Goal: Use online tool/utility

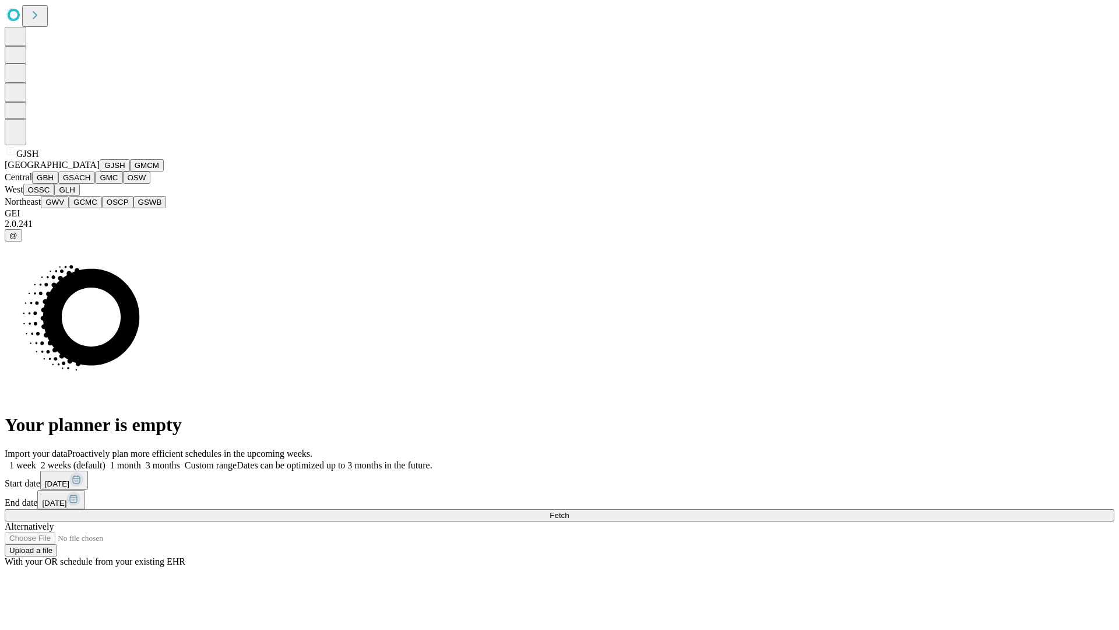
click at [100, 171] on button "GJSH" at bounding box center [115, 165] width 30 height 12
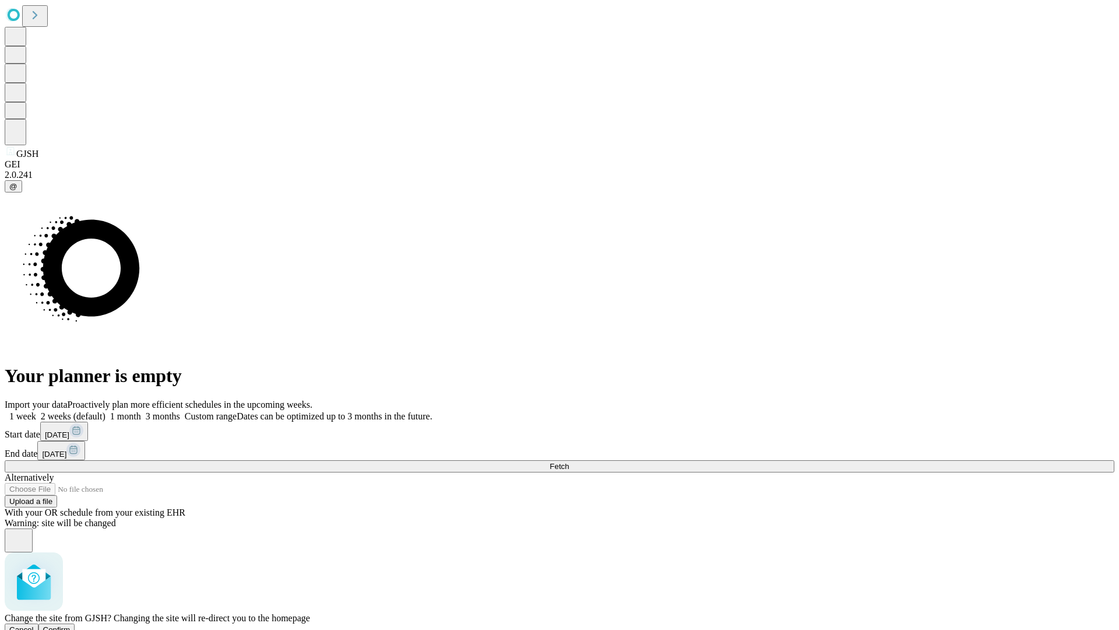
click at [71, 625] on span "Confirm" at bounding box center [56, 629] width 27 height 9
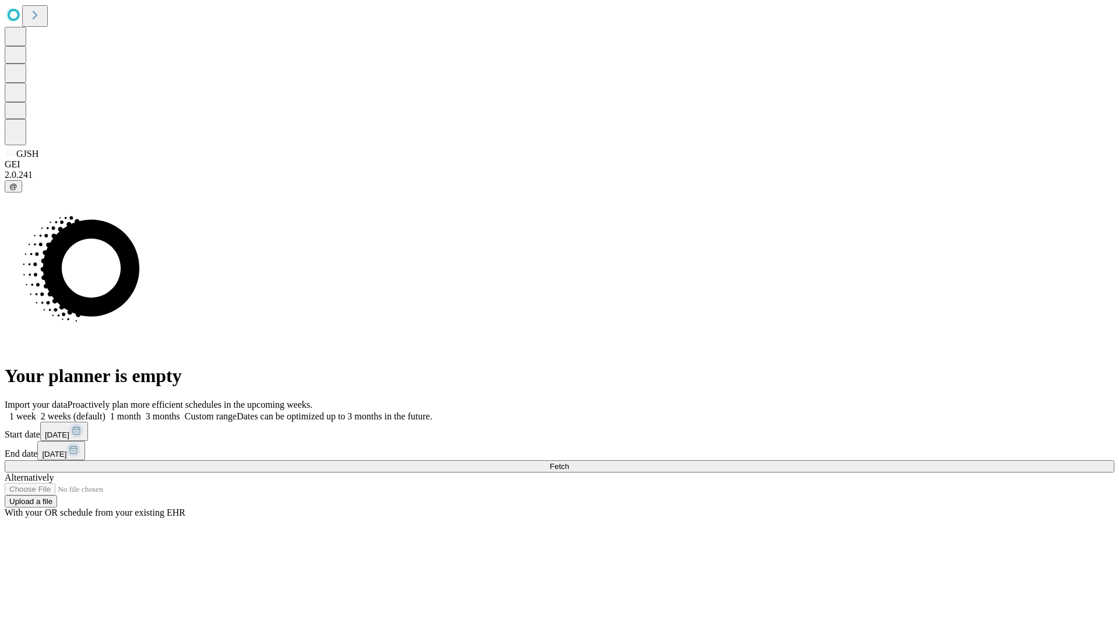
click at [106, 411] on label "2 weeks (default)" at bounding box center [70, 416] width 69 height 10
click at [569, 462] on span "Fetch" at bounding box center [559, 466] width 19 height 9
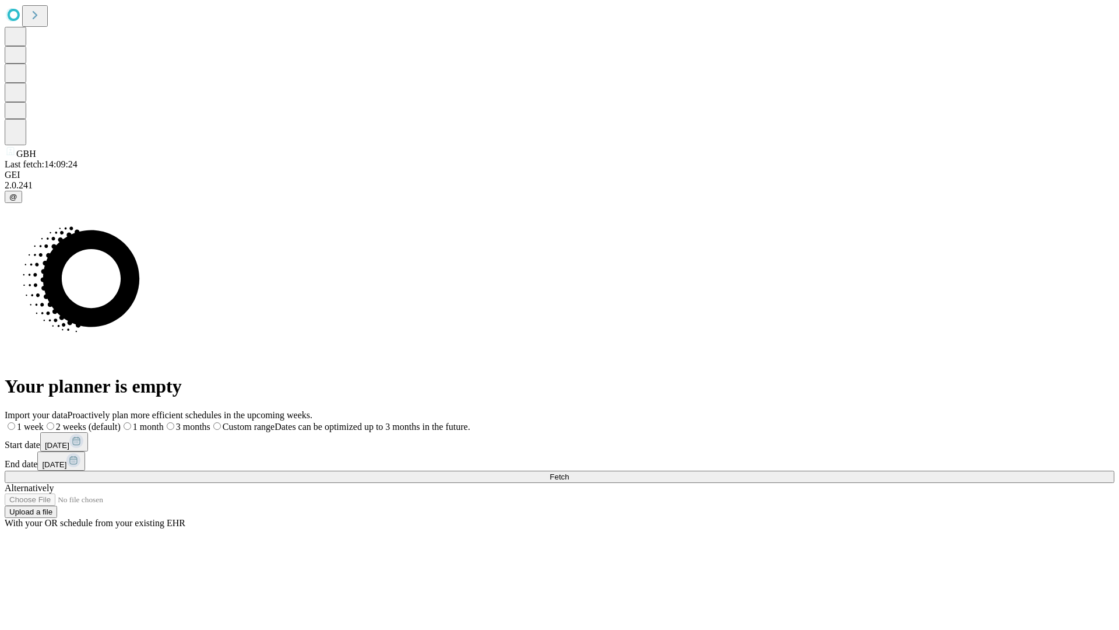
click at [569, 472] on span "Fetch" at bounding box center [559, 476] width 19 height 9
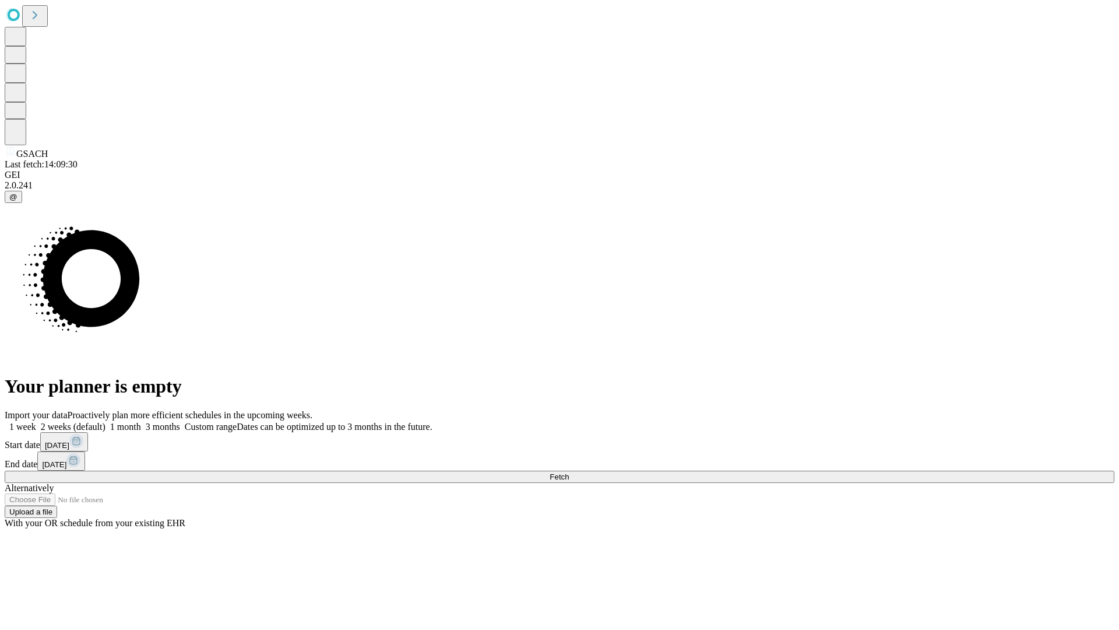
click at [106, 421] on label "2 weeks (default)" at bounding box center [70, 426] width 69 height 10
click at [569, 472] on span "Fetch" at bounding box center [559, 476] width 19 height 9
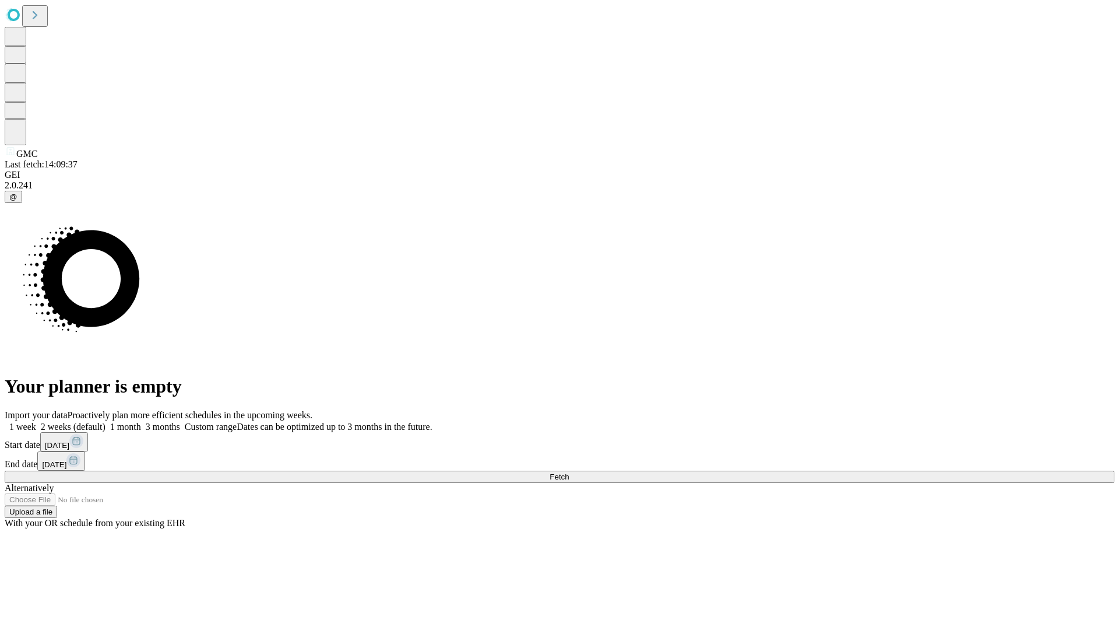
click at [569, 472] on span "Fetch" at bounding box center [559, 476] width 19 height 9
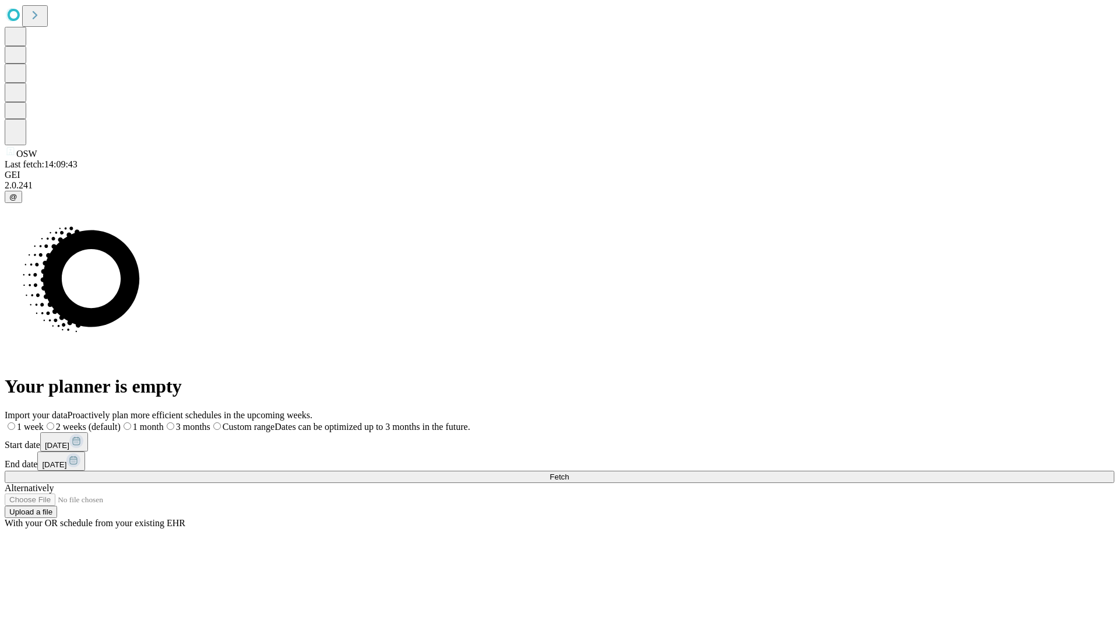
click at [569, 472] on span "Fetch" at bounding box center [559, 476] width 19 height 9
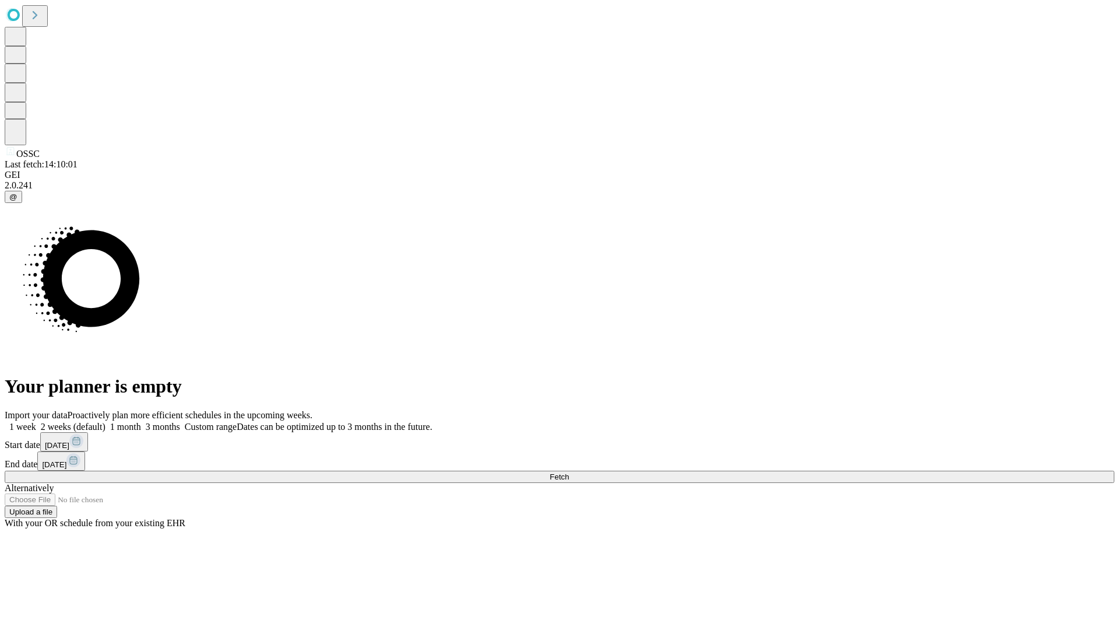
click at [569, 472] on span "Fetch" at bounding box center [559, 476] width 19 height 9
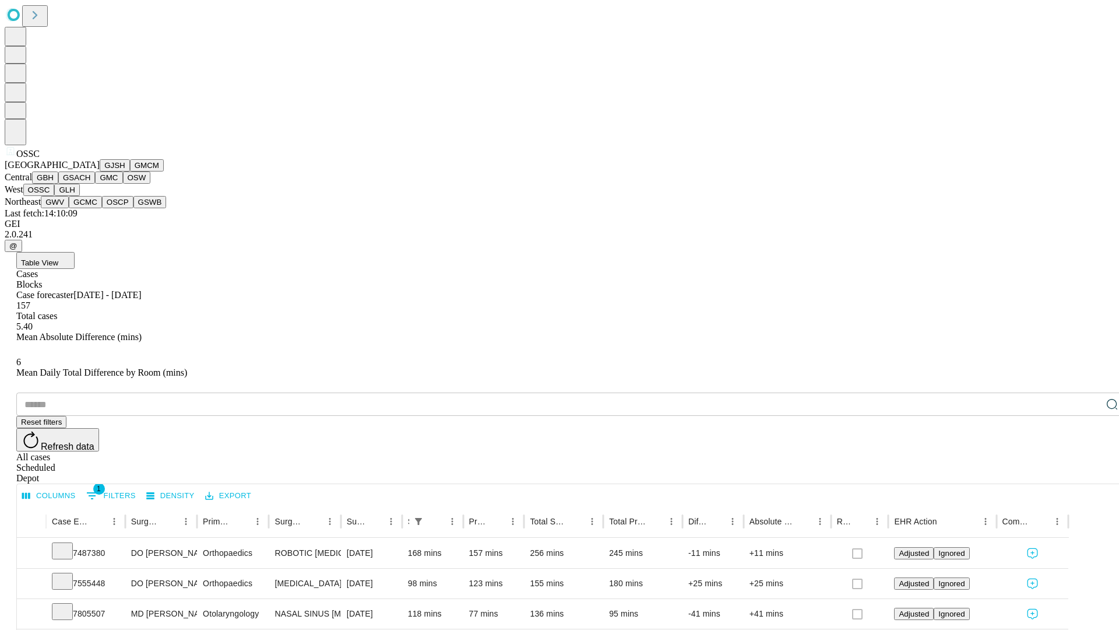
click at [79, 196] on button "GLH" at bounding box center [66, 190] width 25 height 12
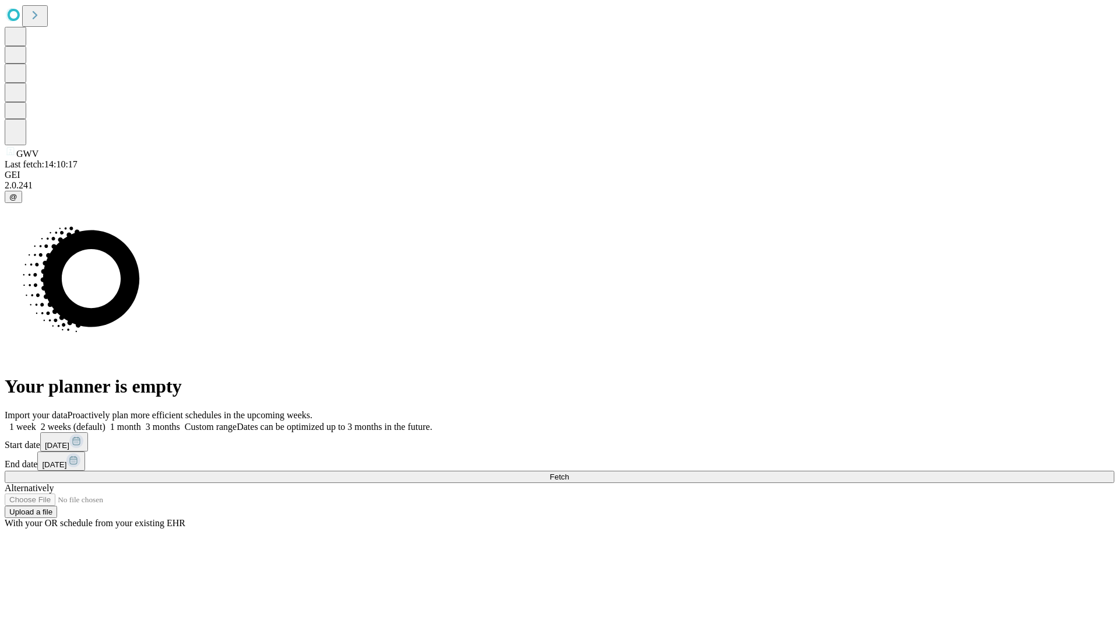
click at [106, 421] on label "2 weeks (default)" at bounding box center [70, 426] width 69 height 10
click at [569, 472] on span "Fetch" at bounding box center [559, 476] width 19 height 9
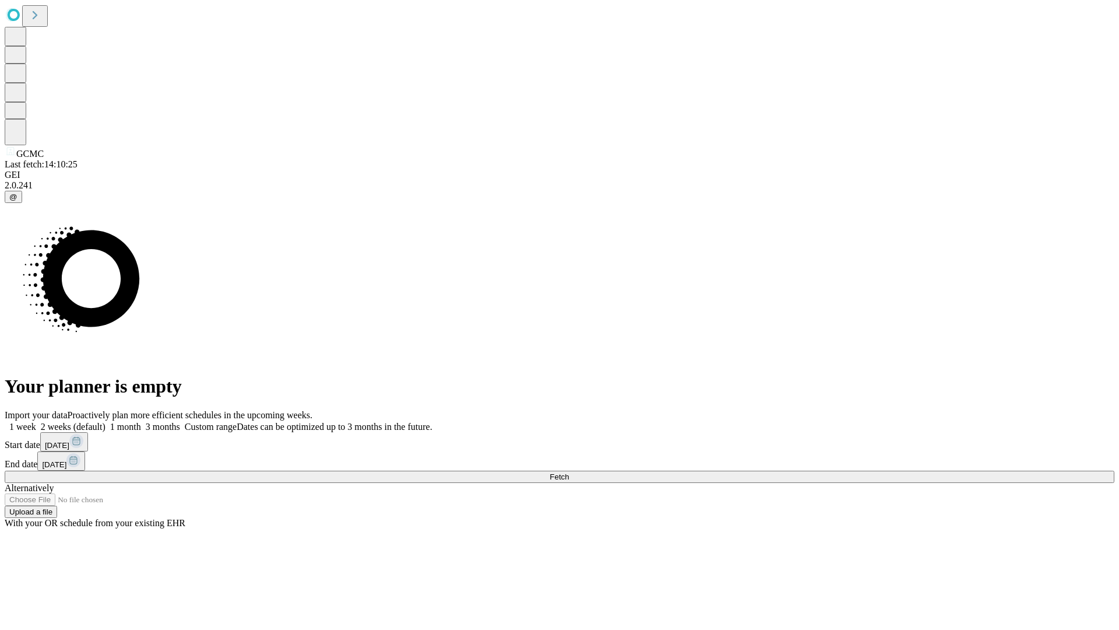
click at [106, 421] on label "2 weeks (default)" at bounding box center [70, 426] width 69 height 10
click at [569, 472] on span "Fetch" at bounding box center [559, 476] width 19 height 9
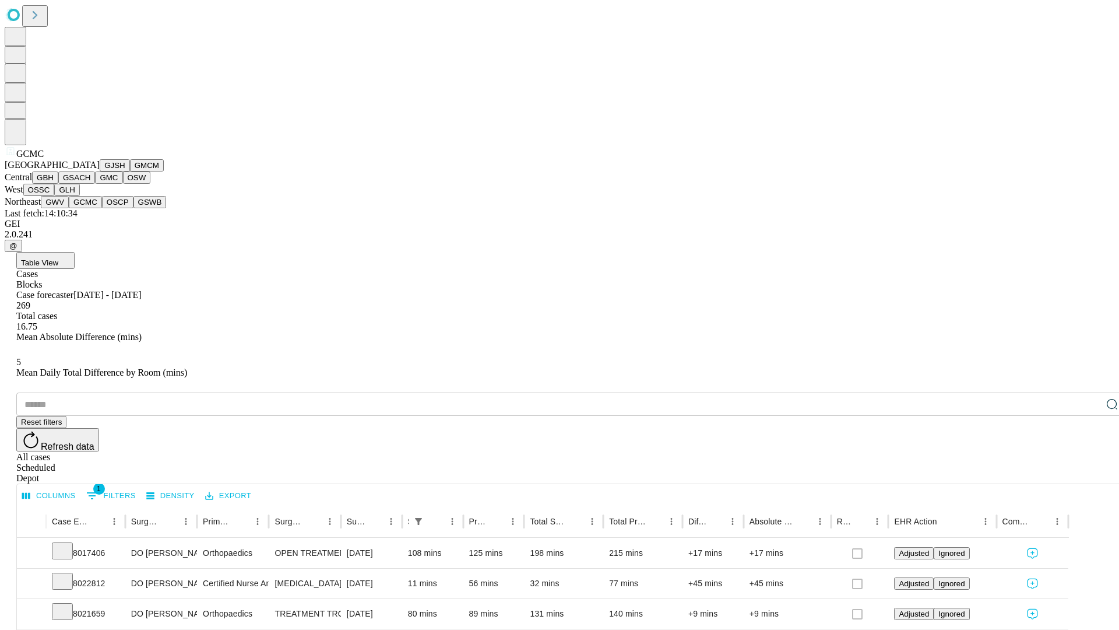
click at [102, 208] on button "OSCP" at bounding box center [117, 202] width 31 height 12
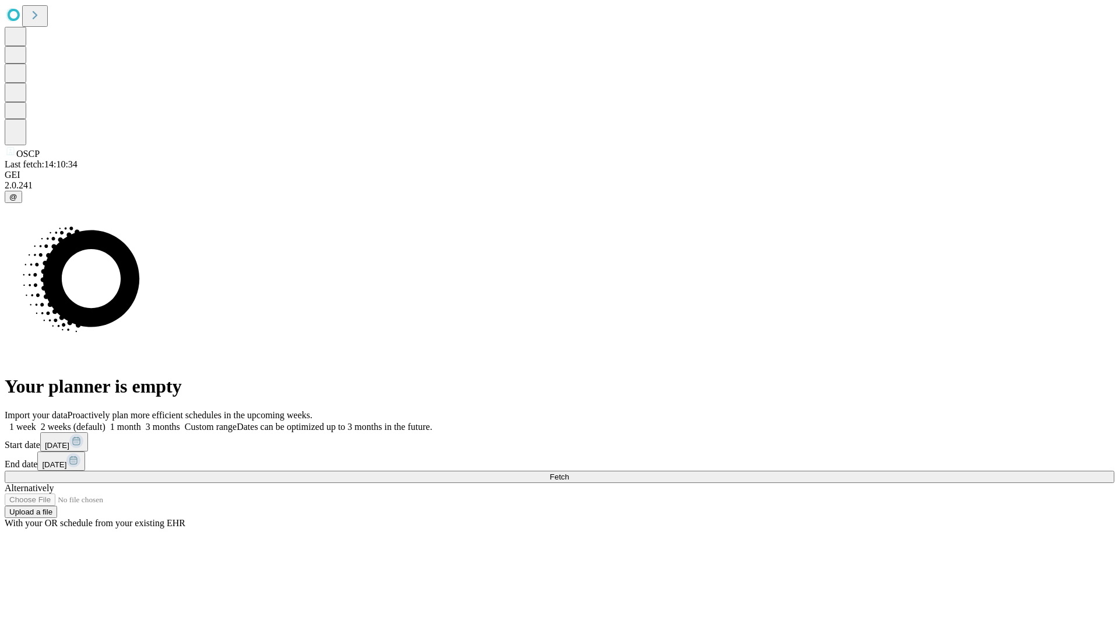
click at [106, 421] on label "2 weeks (default)" at bounding box center [70, 426] width 69 height 10
click at [569, 472] on span "Fetch" at bounding box center [559, 476] width 19 height 9
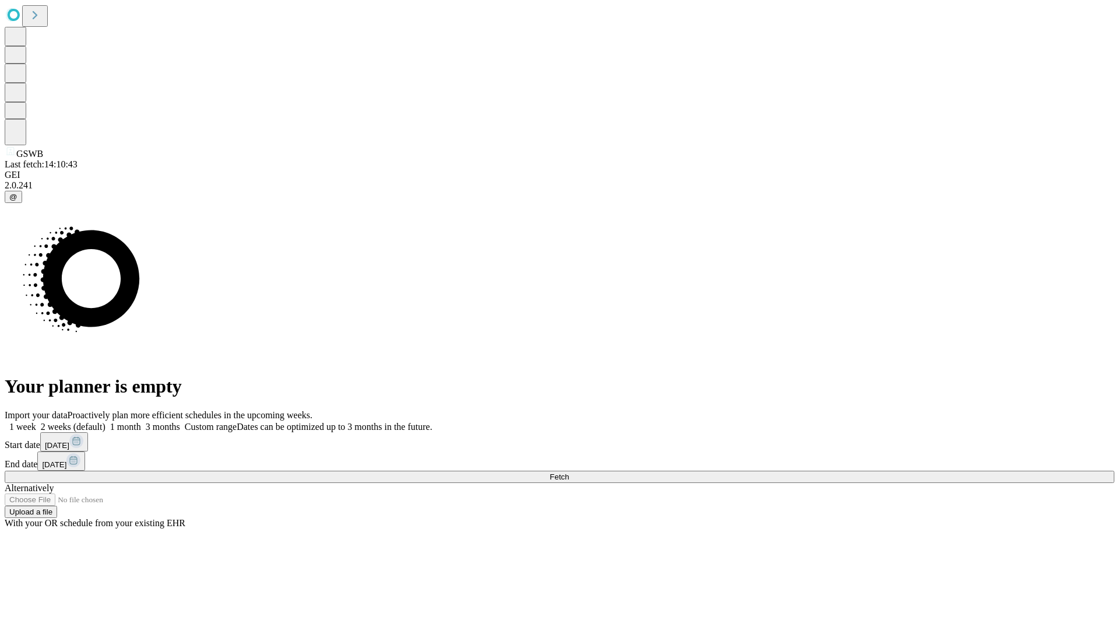
click at [106, 421] on label "2 weeks (default)" at bounding box center [70, 426] width 69 height 10
click at [569, 472] on span "Fetch" at bounding box center [559, 476] width 19 height 9
